Goal: Submit feedback/report problem: Leave review/rating

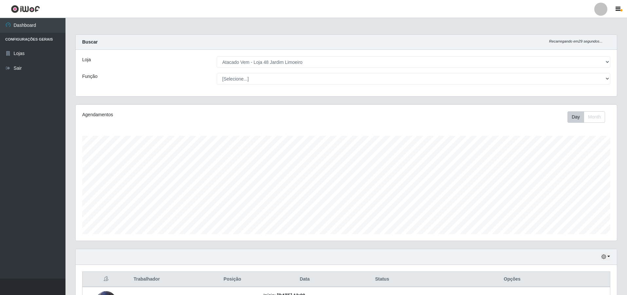
select select "449"
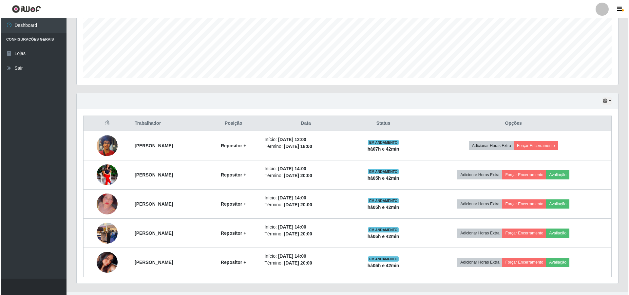
scroll to position [136, 541]
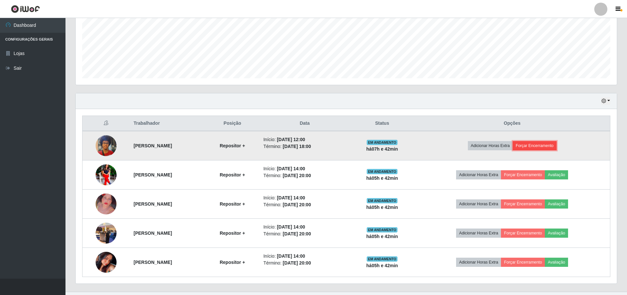
click at [550, 145] on button "Forçar Encerramento" at bounding box center [535, 145] width 44 height 9
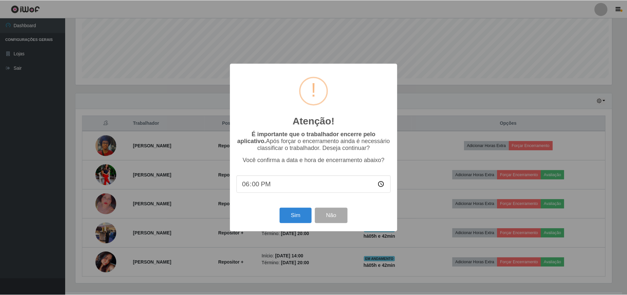
scroll to position [136, 538]
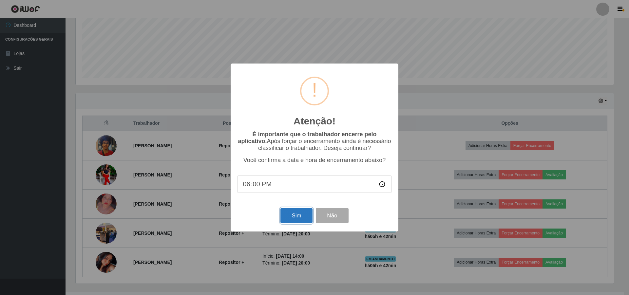
click at [293, 215] on button "Sim" at bounding box center [296, 215] width 32 height 15
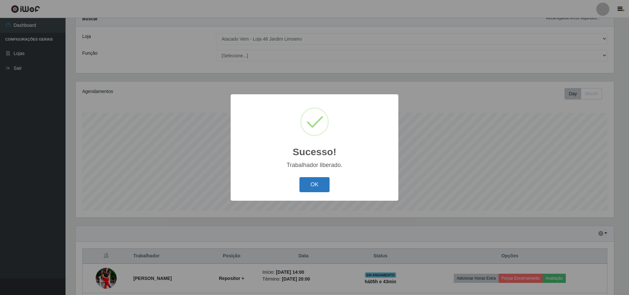
click at [317, 185] on button "OK" at bounding box center [314, 184] width 30 height 15
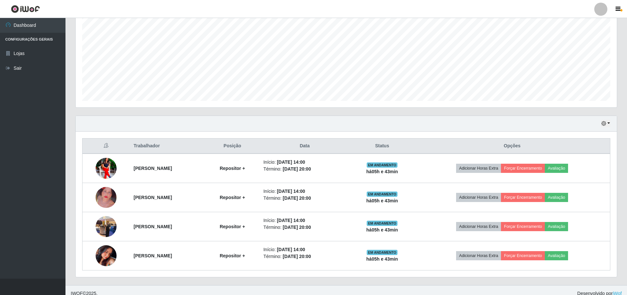
scroll to position [140, 0]
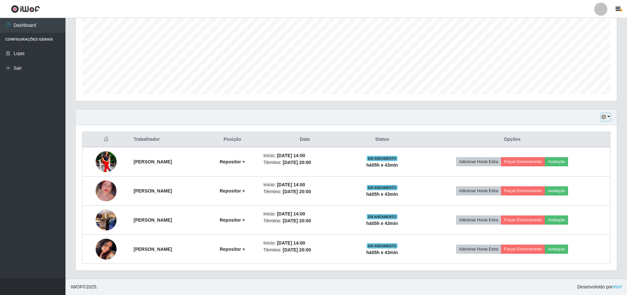
click at [608, 116] on button "button" at bounding box center [605, 117] width 9 height 8
click at [567, 143] on button "1 dia" at bounding box center [584, 143] width 52 height 14
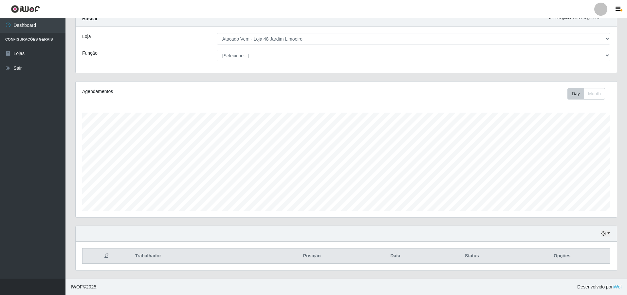
scroll to position [23, 0]
click at [608, 232] on button "button" at bounding box center [605, 234] width 9 height 8
click at [589, 197] on button "3 dias" at bounding box center [584, 196] width 52 height 14
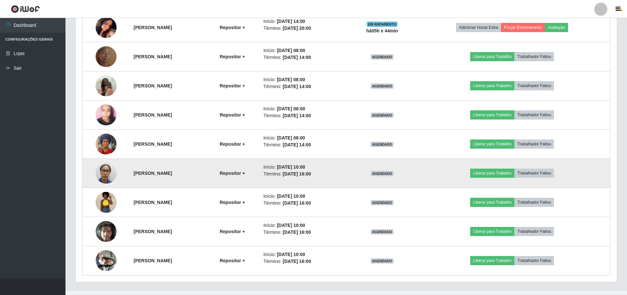
scroll to position [373, 0]
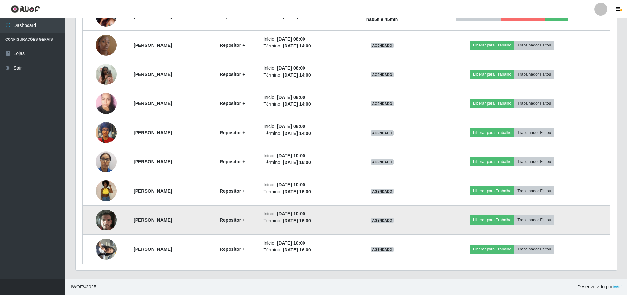
click at [101, 216] on img at bounding box center [106, 220] width 21 height 28
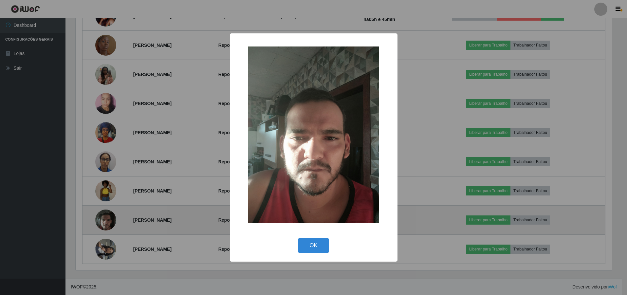
scroll to position [136, 538]
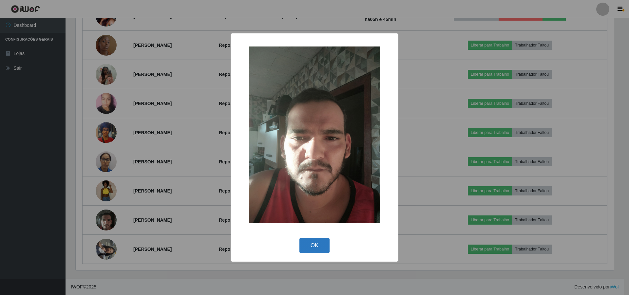
click at [316, 243] on button "OK" at bounding box center [314, 245] width 30 height 15
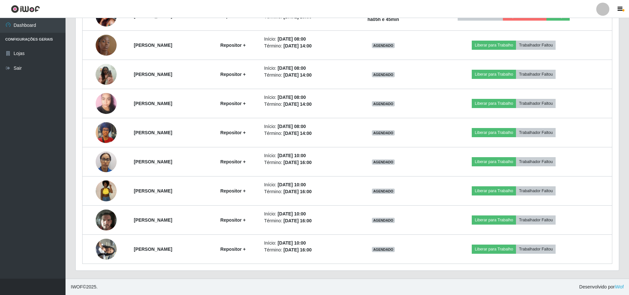
scroll to position [136, 541]
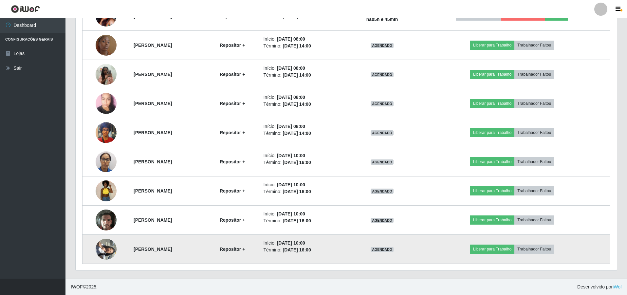
click at [99, 248] on img at bounding box center [106, 249] width 21 height 28
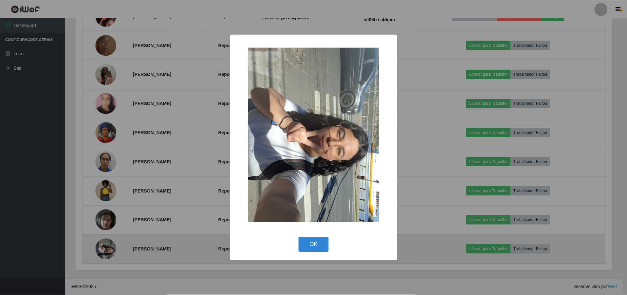
scroll to position [136, 538]
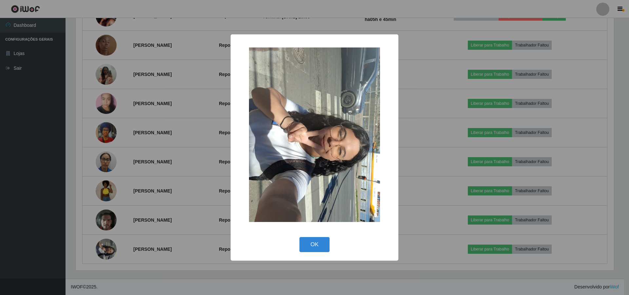
click at [295, 132] on img at bounding box center [314, 134] width 131 height 175
click at [310, 252] on button "OK" at bounding box center [314, 244] width 30 height 15
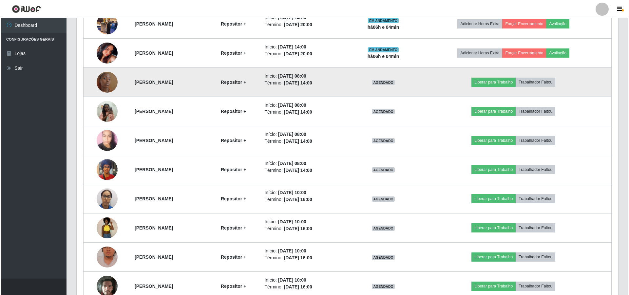
scroll to position [271, 0]
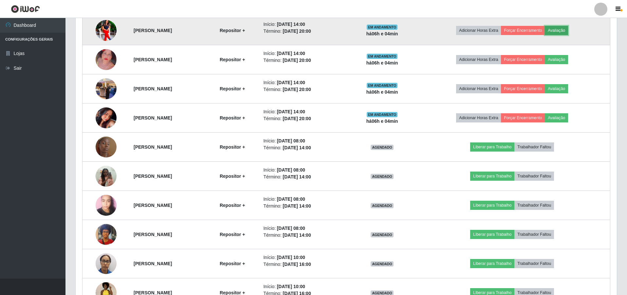
click at [568, 29] on button "Avaliação" at bounding box center [556, 30] width 23 height 9
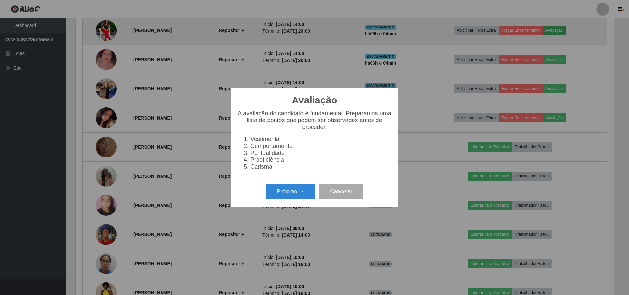
scroll to position [136, 538]
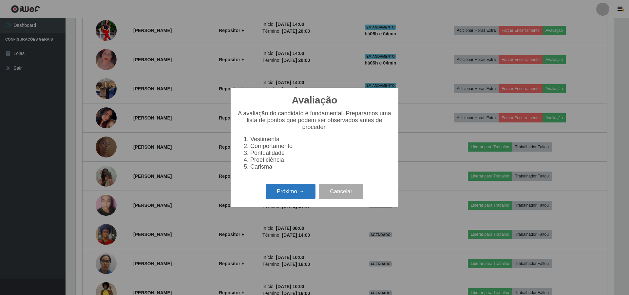
click at [276, 194] on button "Próximo →" at bounding box center [291, 191] width 50 height 15
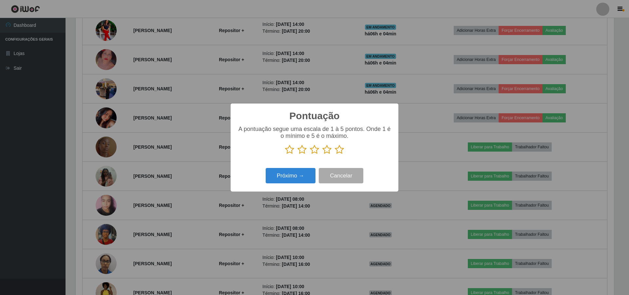
scroll to position [327270, 326868]
click at [325, 150] on icon at bounding box center [326, 150] width 9 height 10
click at [322, 155] on input "radio" at bounding box center [322, 155] width 0 height 0
click at [303, 174] on button "Próximo →" at bounding box center [291, 175] width 50 height 15
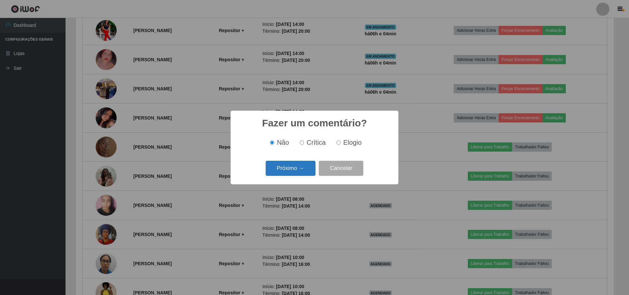
click at [310, 167] on button "Próximo →" at bounding box center [291, 168] width 50 height 15
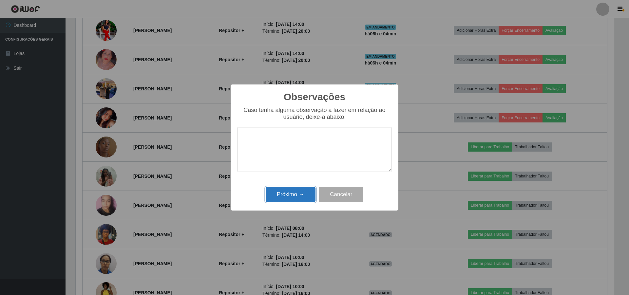
click at [294, 200] on button "Próximo →" at bounding box center [291, 194] width 50 height 15
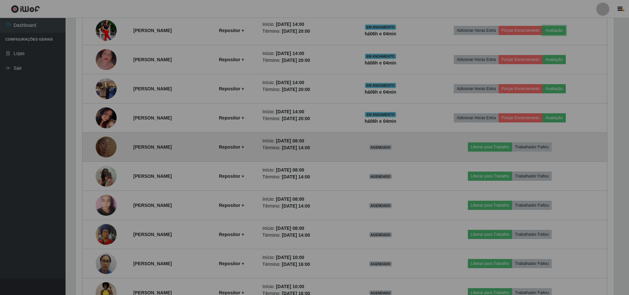
scroll to position [136, 541]
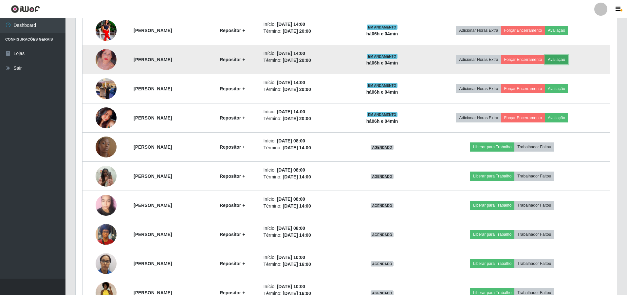
click at [568, 56] on button "Avaliação" at bounding box center [556, 59] width 23 height 9
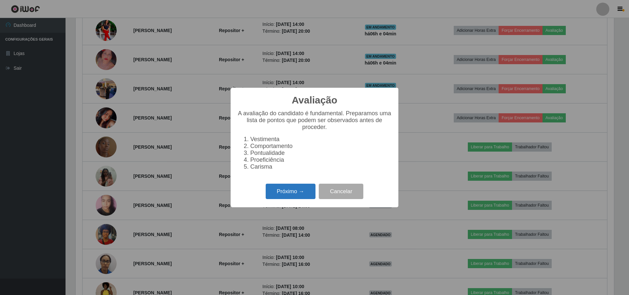
click at [302, 191] on button "Próximo →" at bounding box center [291, 191] width 50 height 15
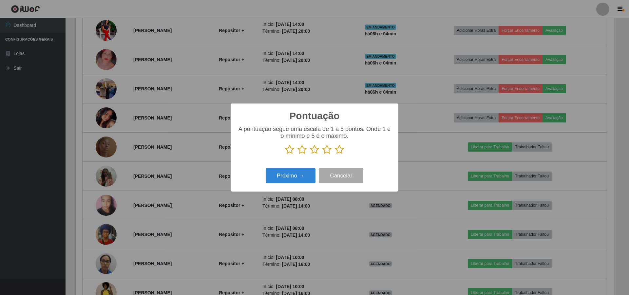
click at [324, 151] on icon at bounding box center [326, 150] width 9 height 10
click at [322, 155] on input "radio" at bounding box center [322, 155] width 0 height 0
click at [288, 177] on button "Próximo →" at bounding box center [291, 175] width 50 height 15
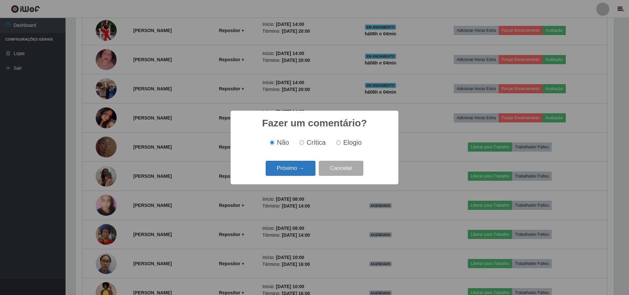
click at [303, 171] on button "Próximo →" at bounding box center [291, 168] width 50 height 15
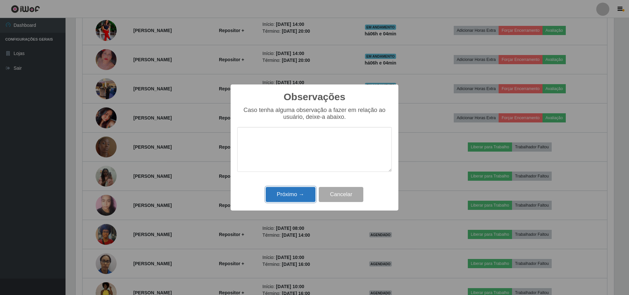
click at [296, 197] on button "Próximo →" at bounding box center [291, 194] width 50 height 15
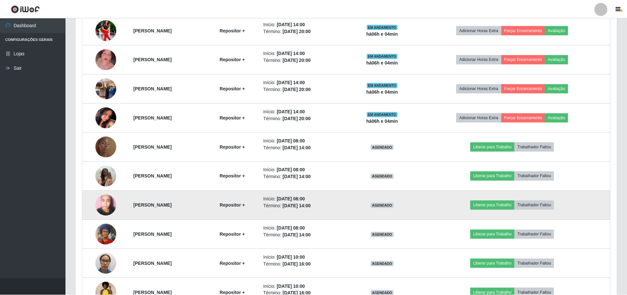
scroll to position [136, 541]
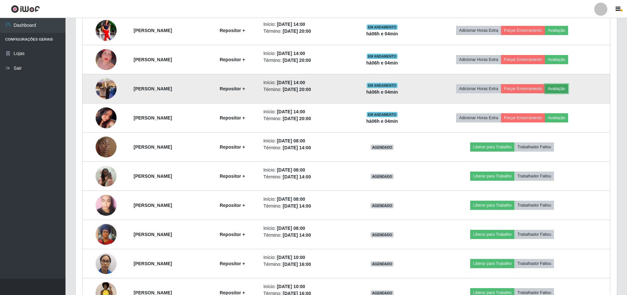
click at [568, 85] on button "Avaliação" at bounding box center [556, 88] width 23 height 9
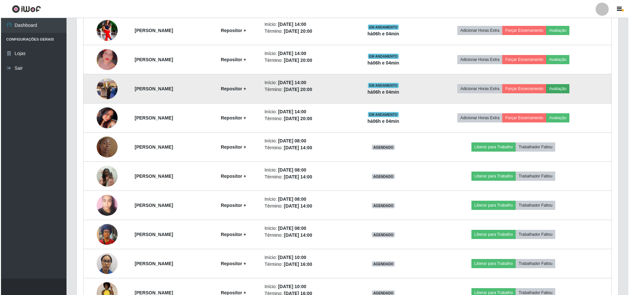
scroll to position [136, 538]
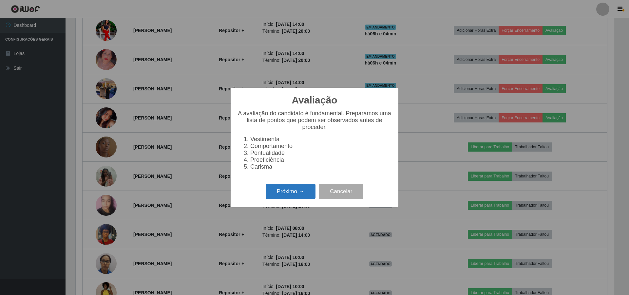
click at [302, 191] on button "Próximo →" at bounding box center [291, 191] width 50 height 15
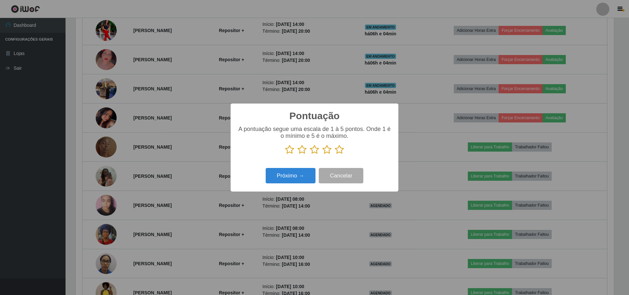
scroll to position [327270, 326868]
click at [321, 150] on p at bounding box center [314, 150] width 155 height 10
click at [329, 152] on icon at bounding box center [326, 150] width 9 height 10
click at [322, 155] on input "radio" at bounding box center [322, 155] width 0 height 0
click at [306, 176] on button "Próximo →" at bounding box center [291, 175] width 50 height 15
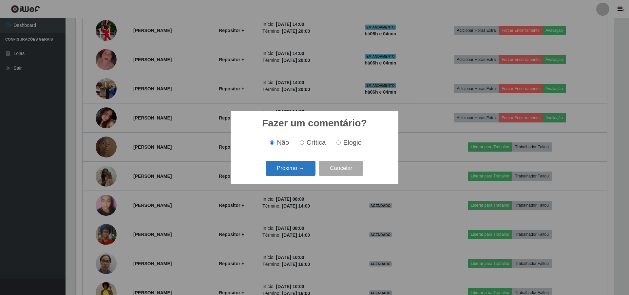
click at [306, 175] on button "Próximo →" at bounding box center [291, 168] width 50 height 15
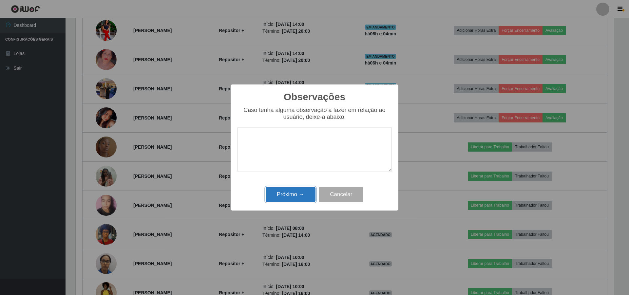
click at [296, 197] on button "Próximo →" at bounding box center [291, 194] width 50 height 15
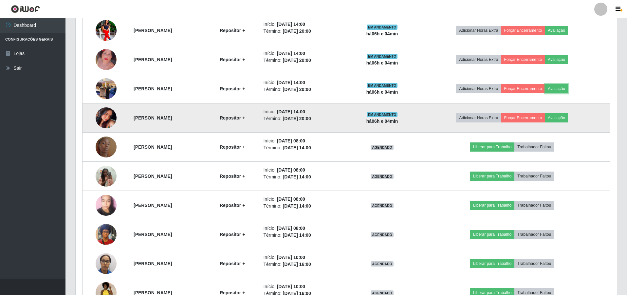
scroll to position [136, 541]
click at [575, 112] on td "Adicionar Horas Extra Forçar Encerramento Avaliação" at bounding box center [512, 117] width 196 height 29
click at [568, 114] on button "Avaliação" at bounding box center [556, 117] width 23 height 9
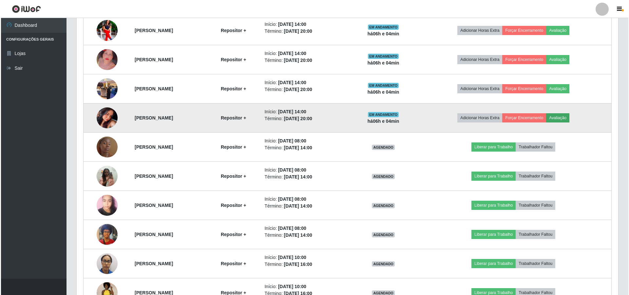
scroll to position [136, 538]
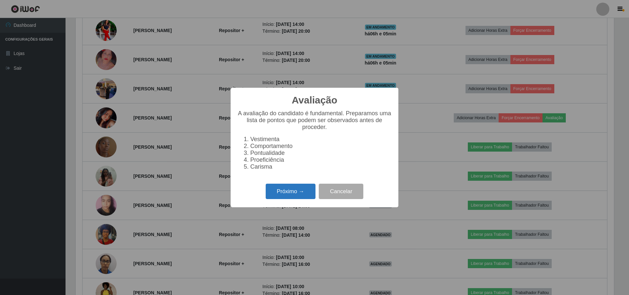
click at [287, 194] on button "Próximo →" at bounding box center [291, 191] width 50 height 15
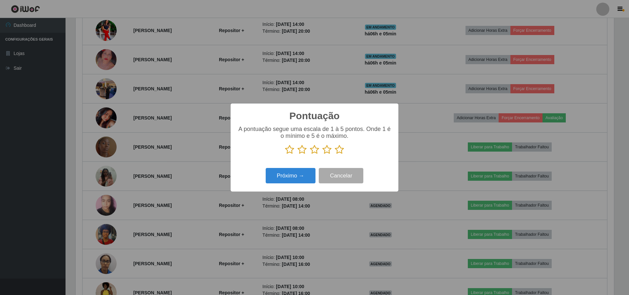
click at [323, 150] on icon at bounding box center [326, 150] width 9 height 10
click at [322, 155] on input "radio" at bounding box center [322, 155] width 0 height 0
click at [295, 172] on button "Próximo →" at bounding box center [291, 175] width 50 height 15
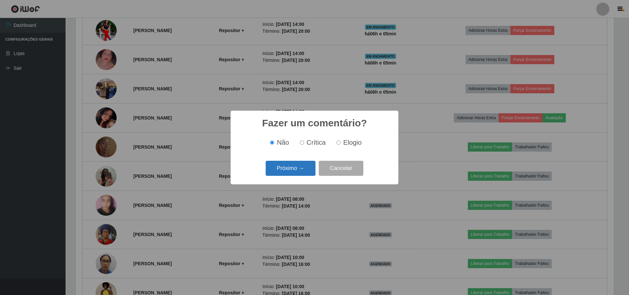
click at [294, 176] on button "Próximo →" at bounding box center [291, 168] width 50 height 15
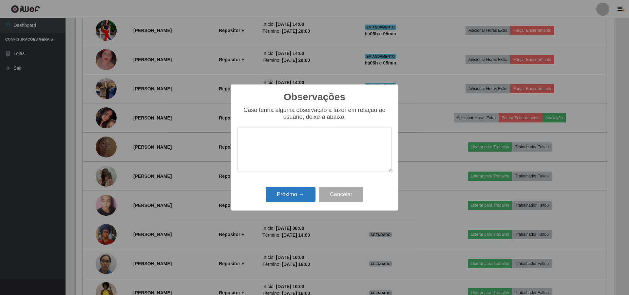
click at [292, 187] on div "Observações × Caso tenha alguma observação a fazer em relação ao usuário, deixe…" at bounding box center [314, 147] width 168 height 126
click at [290, 189] on button "Próximo →" at bounding box center [291, 194] width 50 height 15
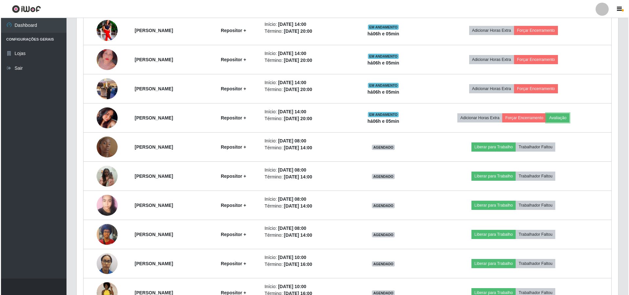
scroll to position [136, 541]
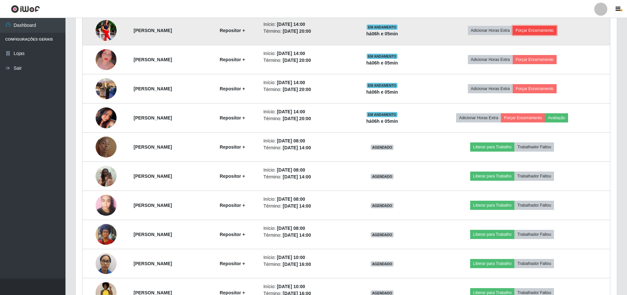
click at [551, 28] on button "Forçar Encerramento" at bounding box center [535, 30] width 44 height 9
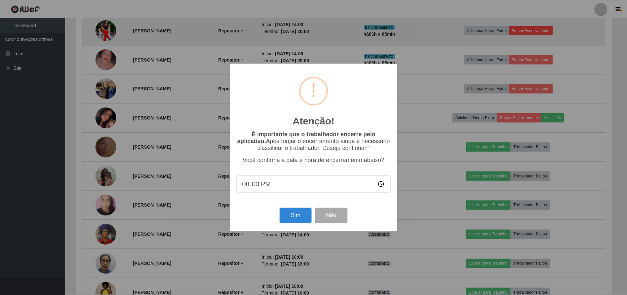
scroll to position [136, 538]
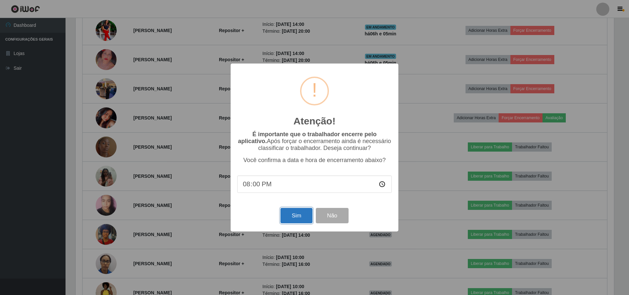
click at [295, 212] on button "Sim" at bounding box center [296, 215] width 32 height 15
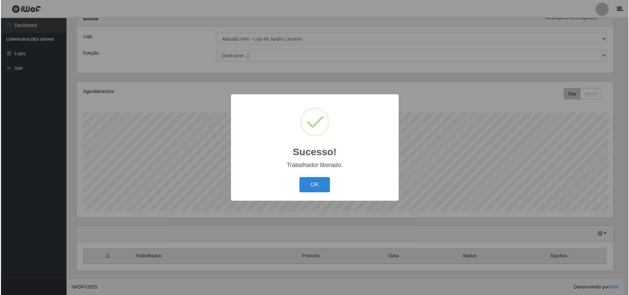
scroll to position [0, 0]
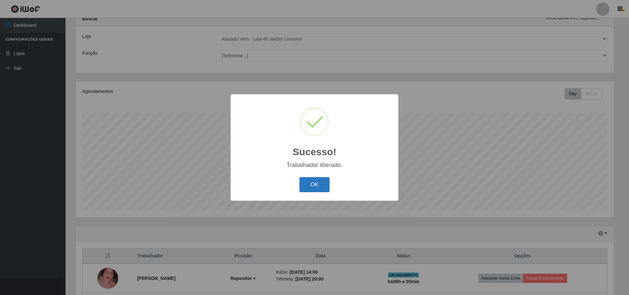
click at [314, 183] on button "OK" at bounding box center [314, 184] width 30 height 15
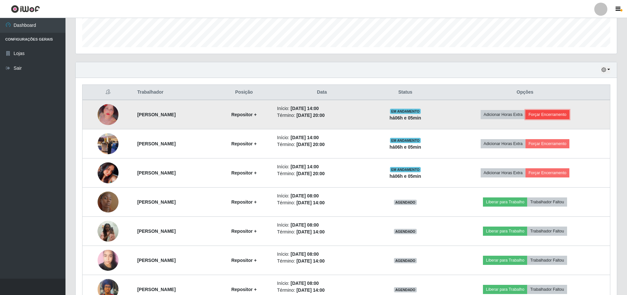
click at [554, 111] on button "Forçar Encerramento" at bounding box center [547, 114] width 44 height 9
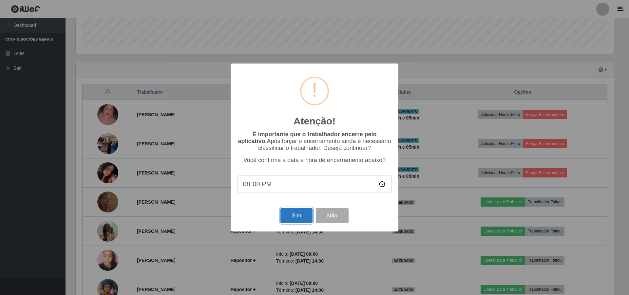
click at [293, 215] on button "Sim" at bounding box center [296, 215] width 32 height 15
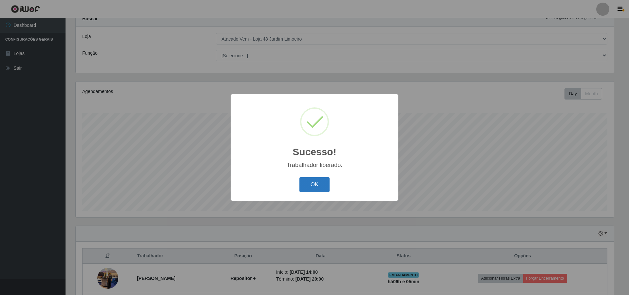
click at [307, 183] on button "OK" at bounding box center [314, 184] width 30 height 15
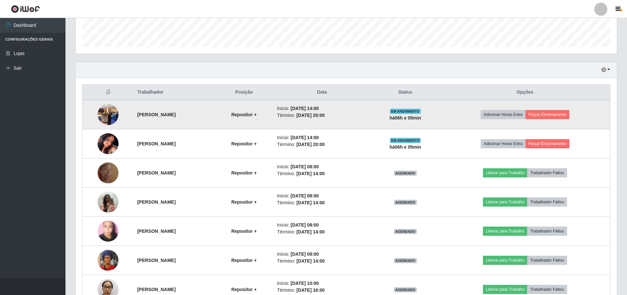
click at [555, 109] on td "Adicionar Horas Extra Forçar Encerramento" at bounding box center [525, 114] width 170 height 29
click at [555, 111] on button "Forçar Encerramento" at bounding box center [547, 114] width 44 height 9
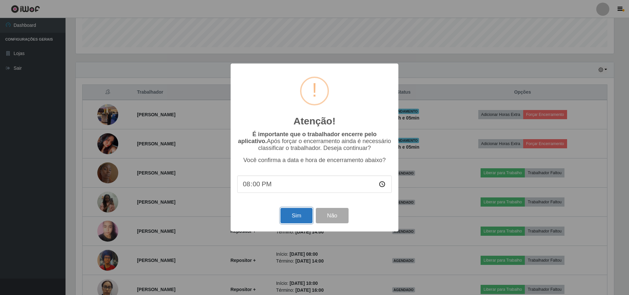
click at [287, 221] on button "Sim" at bounding box center [296, 215] width 32 height 15
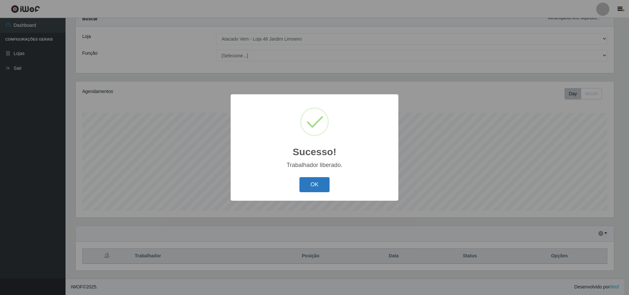
click at [310, 184] on button "OK" at bounding box center [314, 184] width 30 height 15
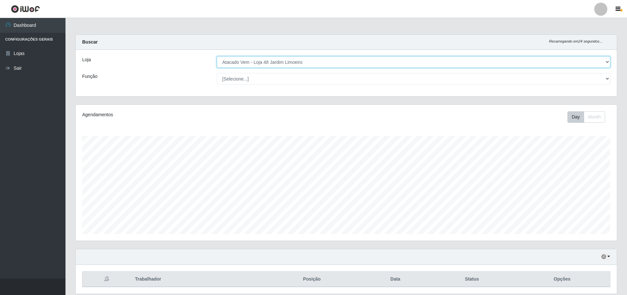
click at [607, 60] on select "[Selecione...] Atacado Vem - [STREET_ADDRESS]" at bounding box center [414, 61] width 394 height 11
click at [217, 56] on select "[Selecione...] Atacado Vem - [STREET_ADDRESS]" at bounding box center [414, 61] width 394 height 11
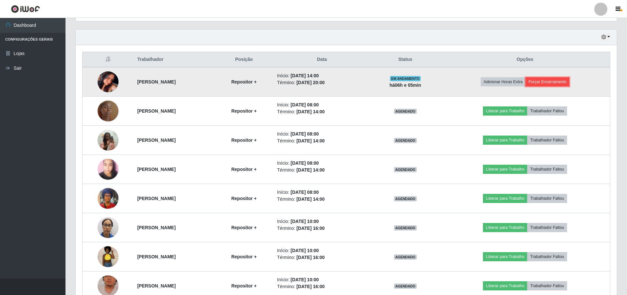
click at [555, 81] on button "Forçar Encerramento" at bounding box center [547, 81] width 44 height 9
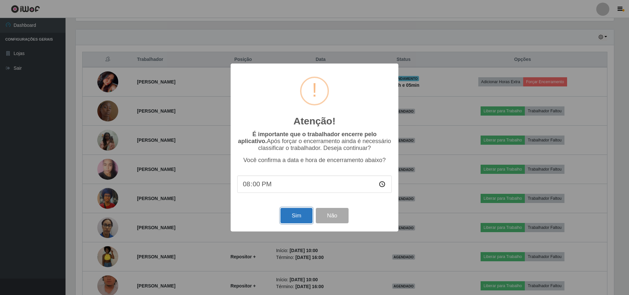
click at [296, 212] on button "Sim" at bounding box center [296, 215] width 32 height 15
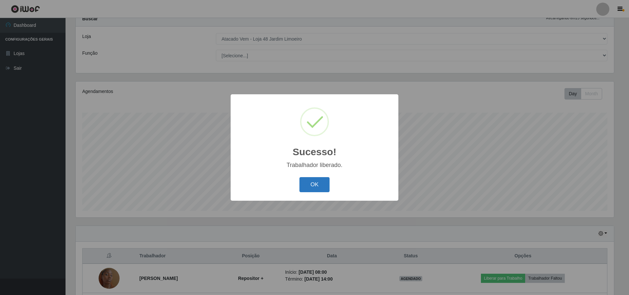
click at [310, 184] on button "OK" at bounding box center [314, 184] width 30 height 15
